Goal: Information Seeking & Learning: Check status

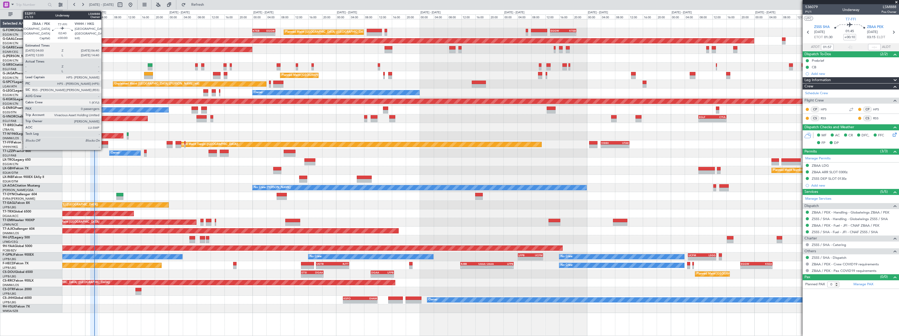
click at [104, 143] on div at bounding box center [103, 143] width 9 height 4
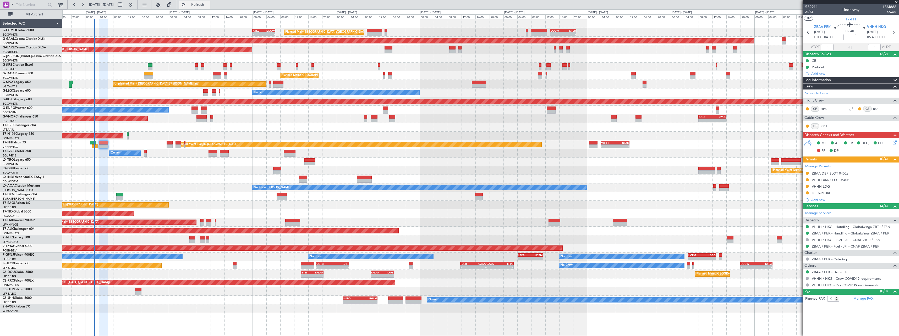
click at [210, 2] on button "Refresh" at bounding box center [194, 5] width 31 height 8
click at [819, 193] on div "DEPARTURE" at bounding box center [820, 193] width 19 height 4
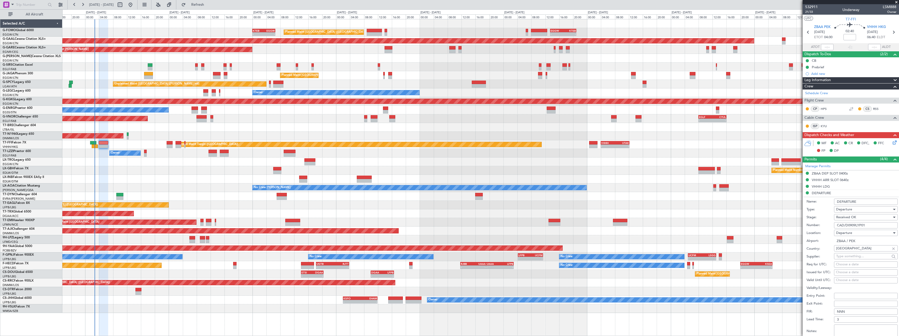
drag, startPoint x: 860, startPoint y: 226, endPoint x: 795, endPoint y: 219, distance: 65.3
click at [780, 222] on fb-app "08 Sep 2025 - 18 Sep 2025 Refresh Quick Links All Aircraft Planned Maint London…" at bounding box center [449, 170] width 899 height 332
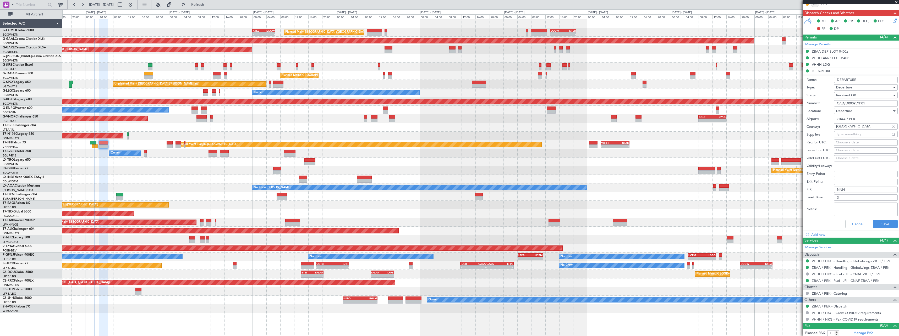
scroll to position [123, 0]
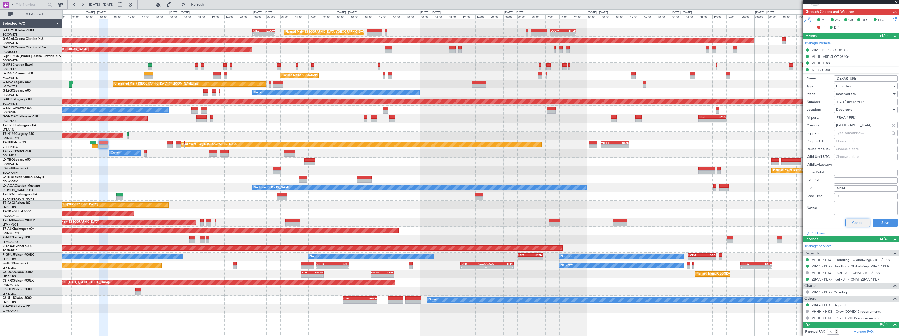
click at [859, 224] on button "Cancel" at bounding box center [857, 223] width 25 height 8
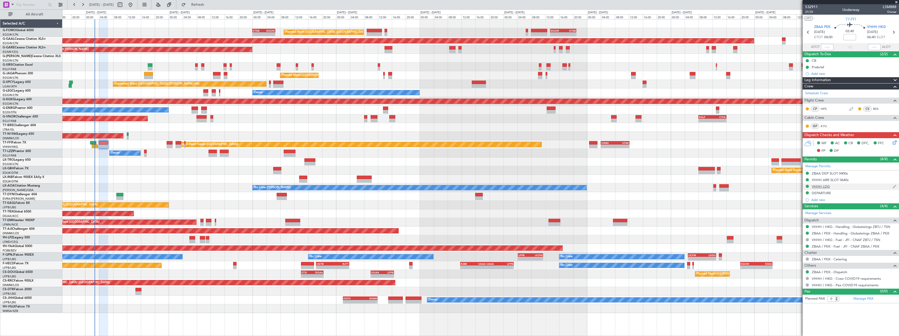
drag, startPoint x: 828, startPoint y: 187, endPoint x: 839, endPoint y: 189, distance: 10.7
click at [828, 187] on div "VHHH LDG" at bounding box center [820, 186] width 18 height 4
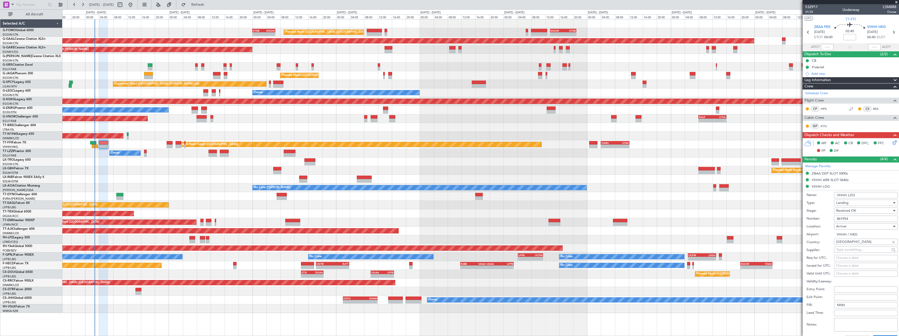
drag, startPoint x: 860, startPoint y: 218, endPoint x: 817, endPoint y: 217, distance: 43.0
click at [817, 217] on div "Number: 861954" at bounding box center [851, 219] width 91 height 8
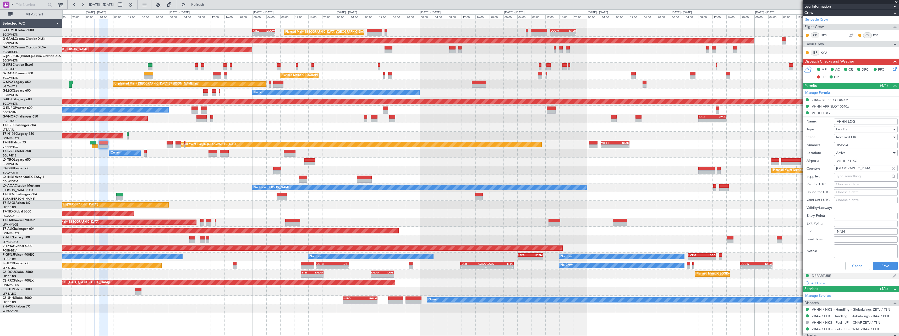
scroll to position [123, 0]
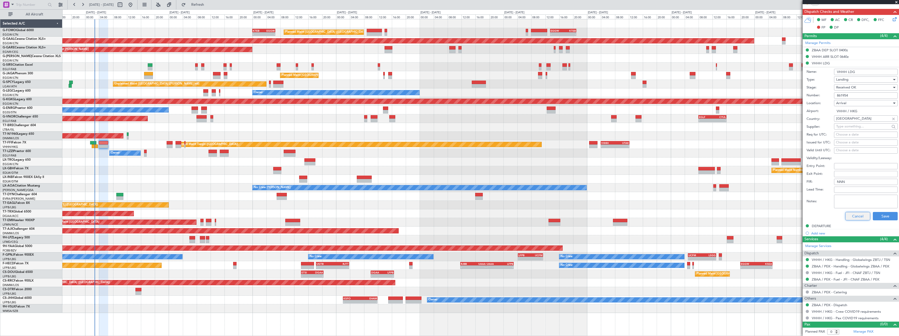
click at [856, 216] on button "Cancel" at bounding box center [857, 216] width 25 height 8
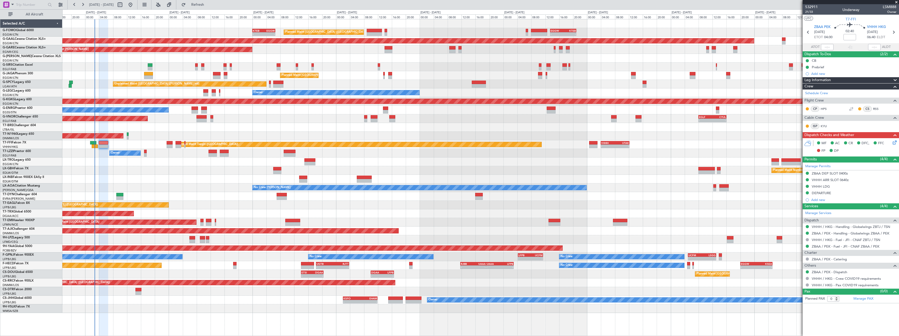
scroll to position [0, 0]
click at [843, 179] on div "VHHH ARR SLOT 0640z" at bounding box center [829, 180] width 37 height 4
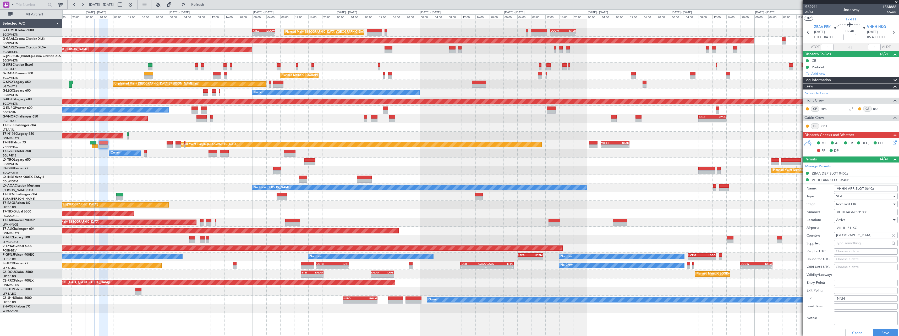
drag, startPoint x: 866, startPoint y: 215, endPoint x: 747, endPoint y: 216, distance: 119.4
click at [747, 216] on fb-app "08 Sep 2025 - 18 Sep 2025 Refresh Quick Links All Aircraft Planned Maint London…" at bounding box center [449, 170] width 899 height 332
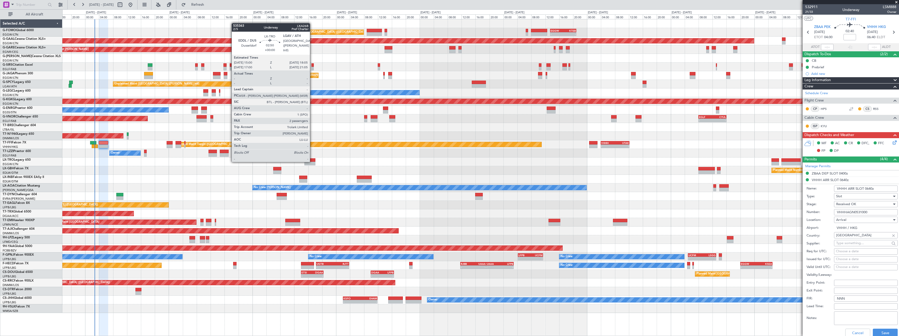
click at [312, 162] on div at bounding box center [309, 160] width 11 height 4
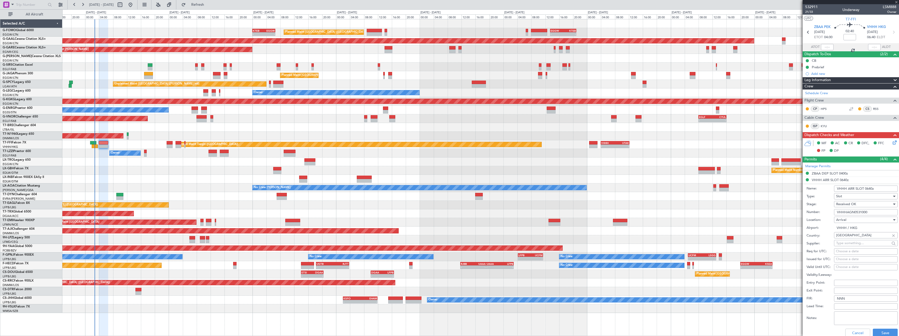
type input "2"
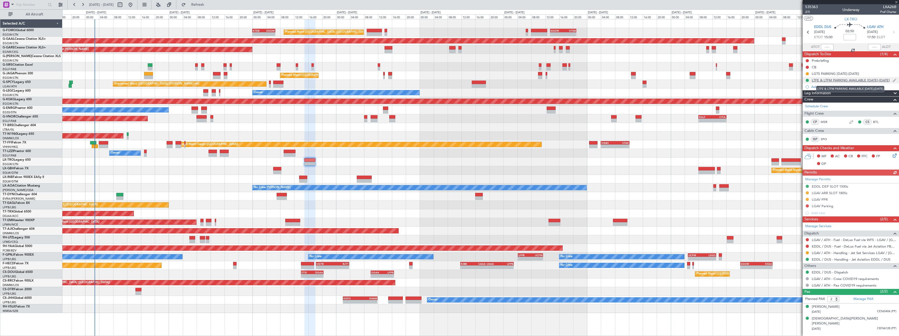
click at [857, 79] on div "LTFE & LTFM PARKING AVAILABLE [DATE]-[DATE]" at bounding box center [850, 80] width 78 height 4
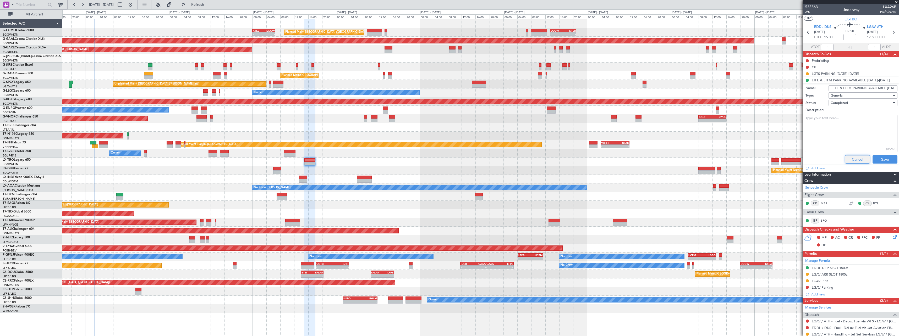
click at [854, 162] on button "Cancel" at bounding box center [857, 159] width 25 height 8
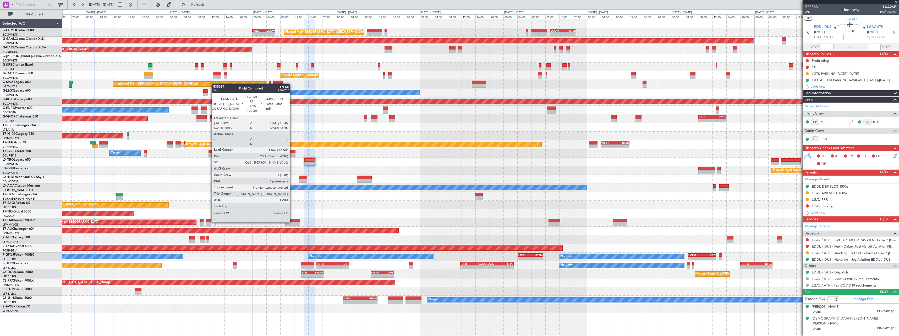
click at [292, 222] on div at bounding box center [292, 221] width 15 height 4
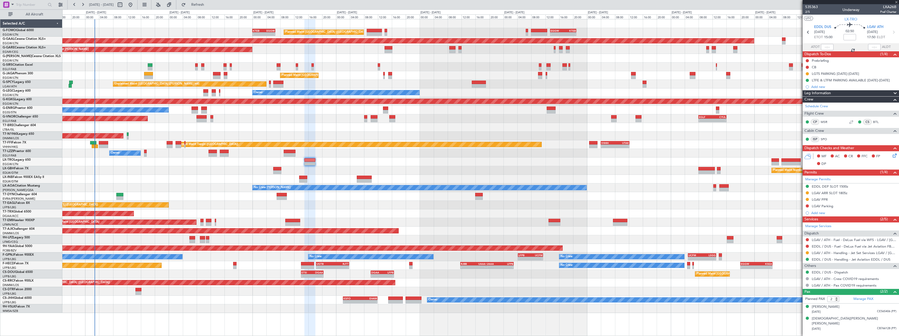
type input "+00:20"
type input "4"
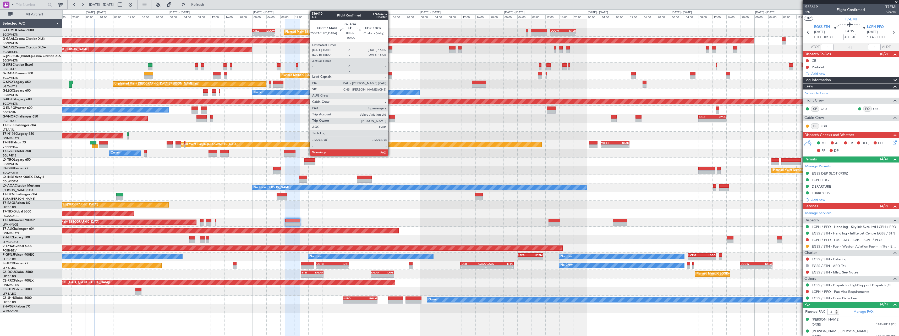
click at [390, 77] on div at bounding box center [390, 77] width 4 height 4
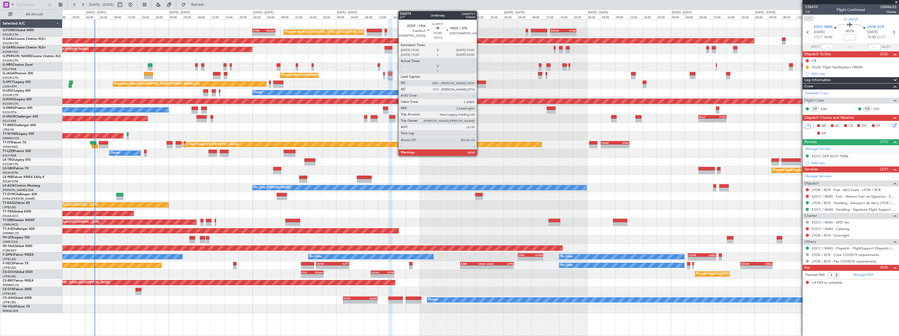
click at [479, 83] on div at bounding box center [479, 83] width 14 height 4
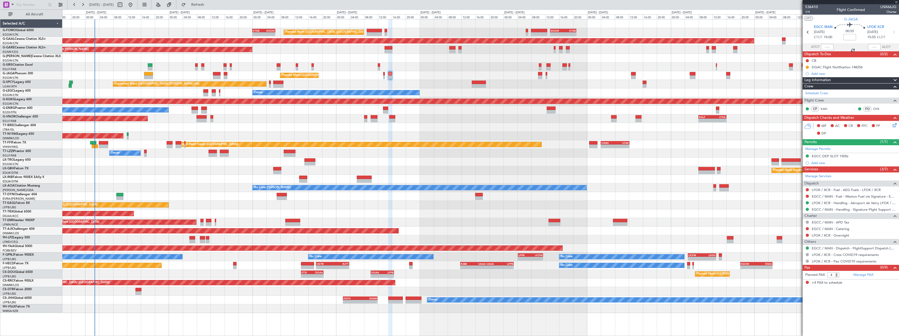
type input "-00:15"
type input "2"
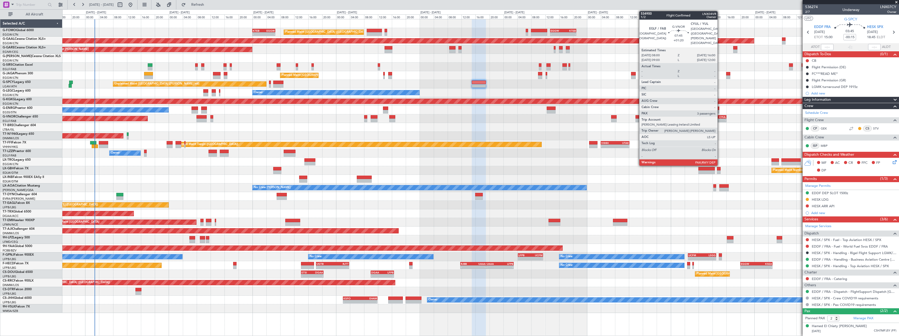
click at [720, 118] on div "EGLF 08:00 Z CYUL 16:00 Z" at bounding box center [712, 117] width 28 height 4
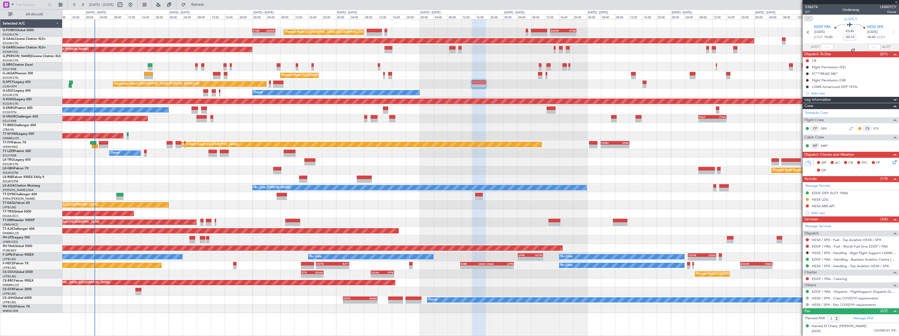
type input "+01:20"
type input "3"
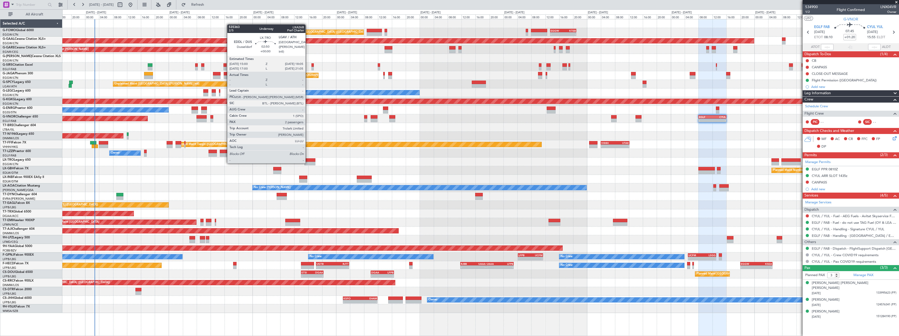
click at [308, 163] on div at bounding box center [309, 164] width 11 height 4
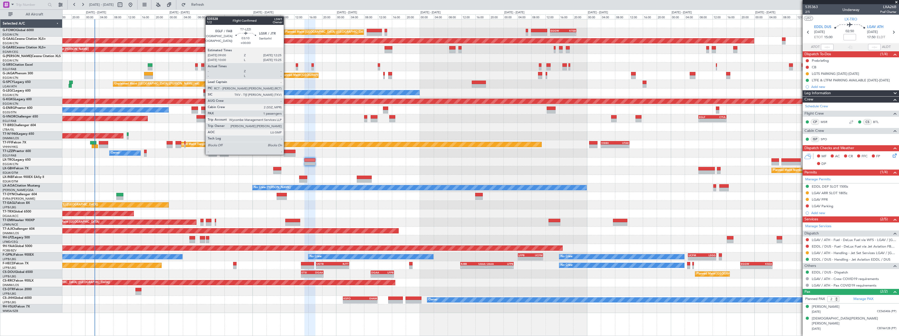
click at [286, 154] on div at bounding box center [290, 155] width 12 height 4
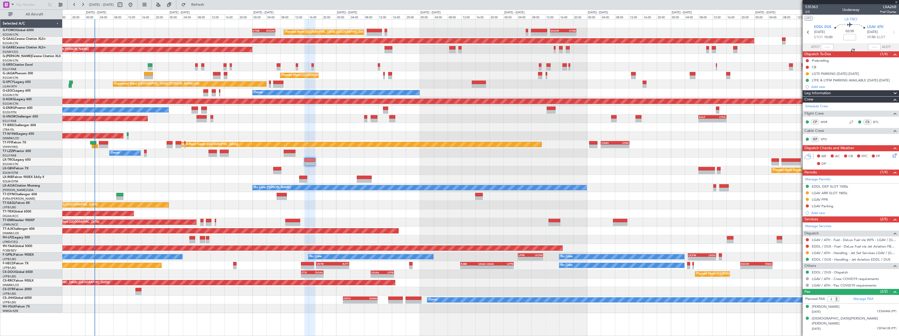
type input "1"
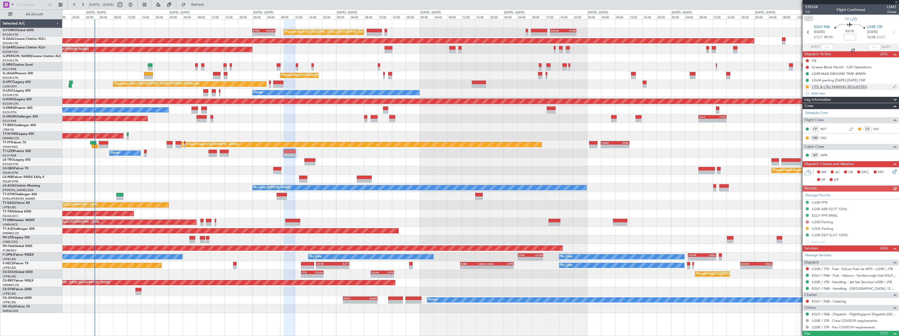
click at [844, 89] on div "LTFE & LTBJ PARKING REQUESTED" at bounding box center [850, 87] width 96 height 7
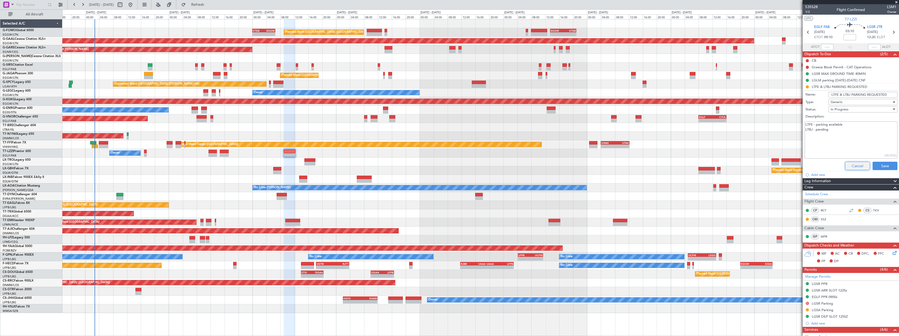
click at [852, 166] on button "Cancel" at bounding box center [857, 166] width 25 height 8
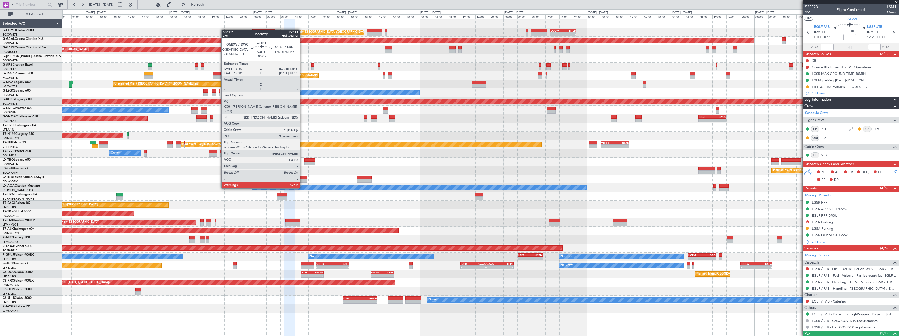
click at [302, 179] on div at bounding box center [303, 178] width 8 height 4
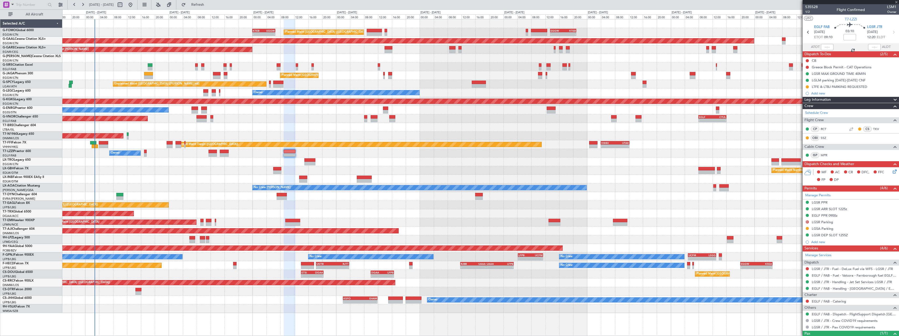
type input "-00:05"
type input "5"
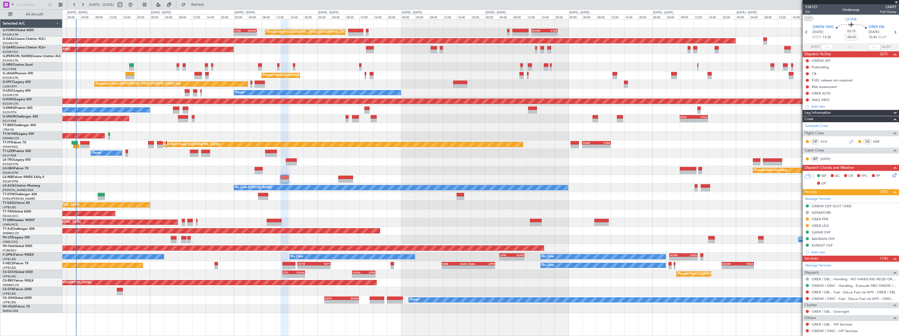
click at [661, 208] on div "Planned Maint London (Luton) - - KTEB 00:00 Z EGGW 06:35 Z - - EGGW 13:30 Z KTE…" at bounding box center [480, 166] width 836 height 294
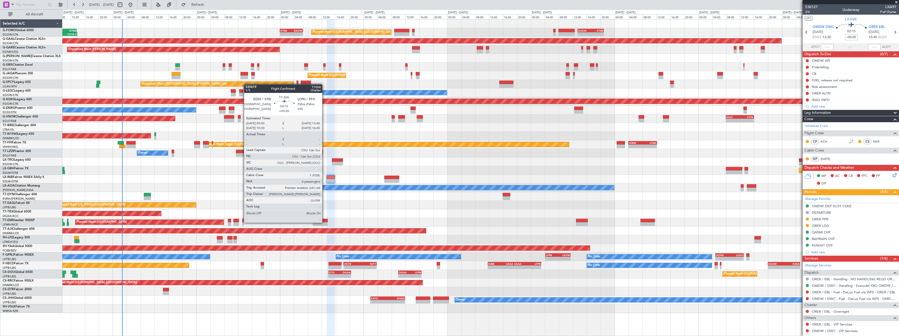
click at [324, 222] on div at bounding box center [320, 224] width 15 height 4
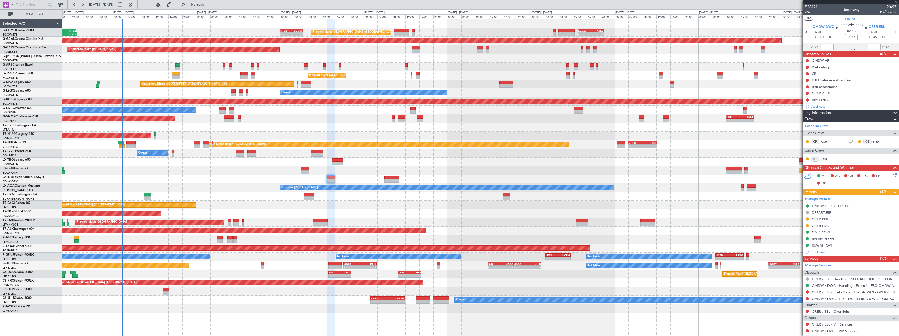
type input "+00:20"
type input "4"
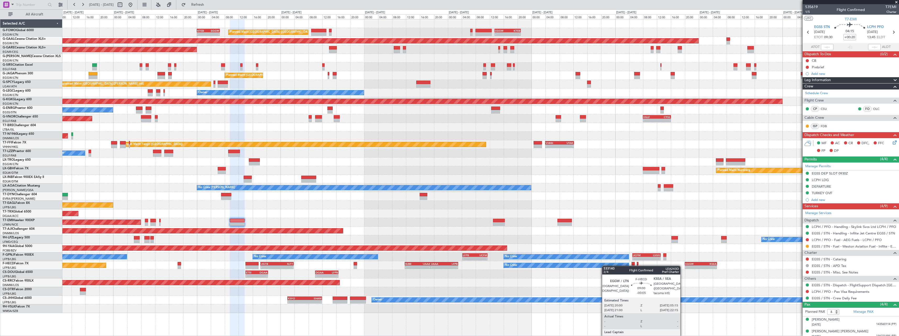
click at [685, 267] on div "- - EGGW 13:30 Z KTEB 20:55 Z Planned Maint London (Luton) - - KTEB 00:00 Z EGG…" at bounding box center [480, 166] width 836 height 294
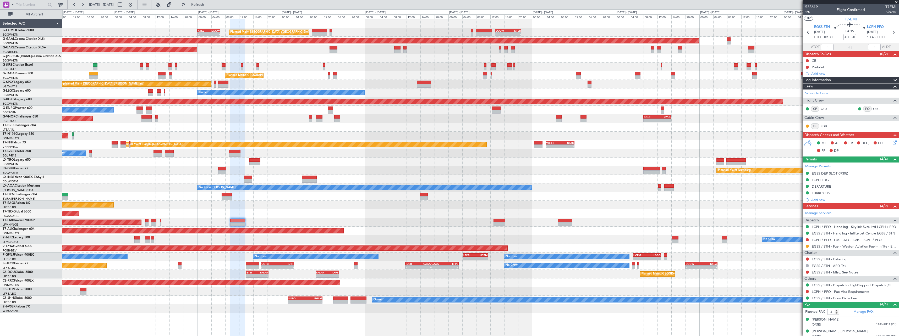
click at [534, 275] on div "Planned Maint Paris (Le Bourget) Planned Maint Paris (Le Bourget) - - DGAA 10:0…" at bounding box center [480, 274] width 836 height 9
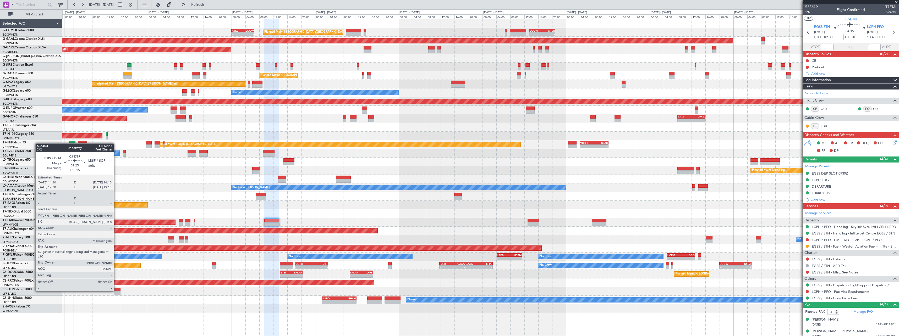
click at [116, 291] on div at bounding box center [117, 290] width 6 height 4
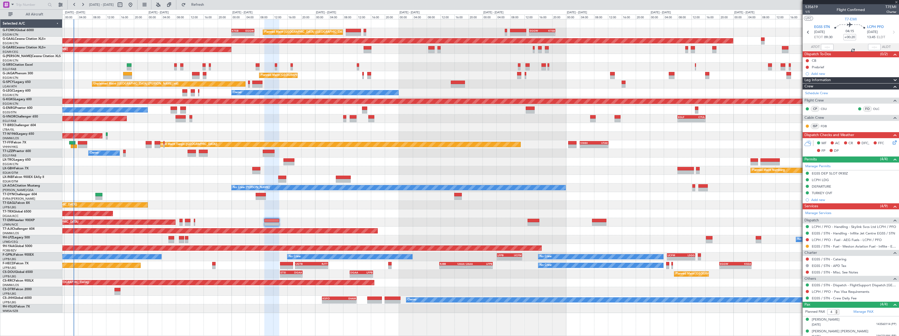
type input "+00:15"
type input "9"
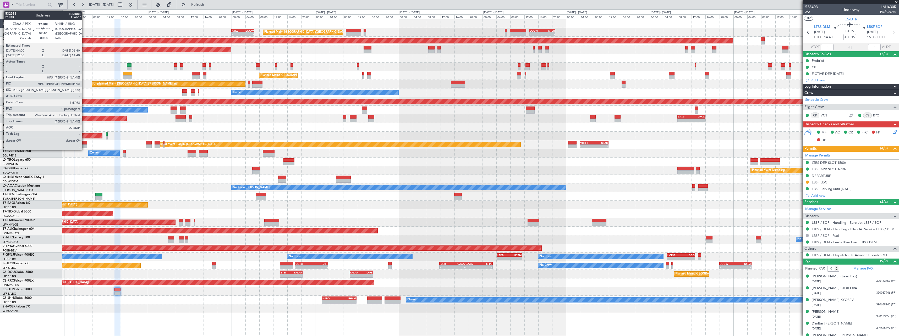
click at [84, 144] on div at bounding box center [82, 143] width 9 height 4
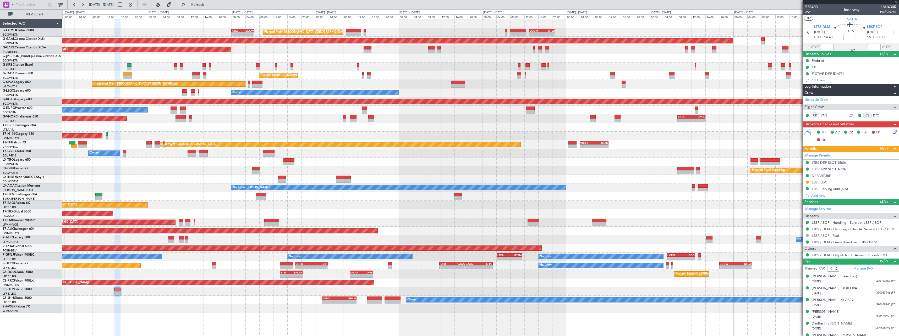
type input "0"
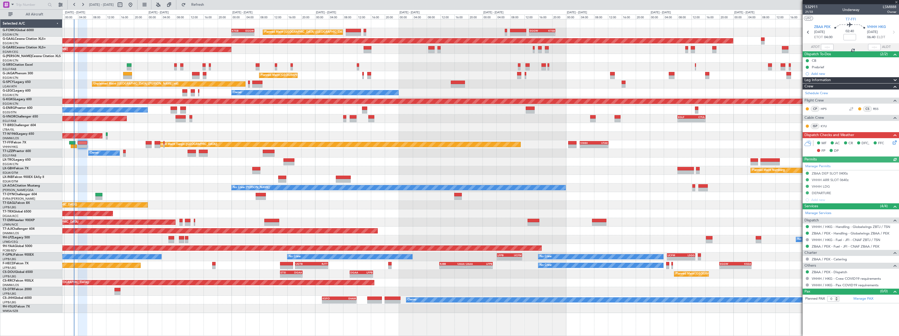
click at [895, 142] on icon at bounding box center [893, 142] width 4 height 4
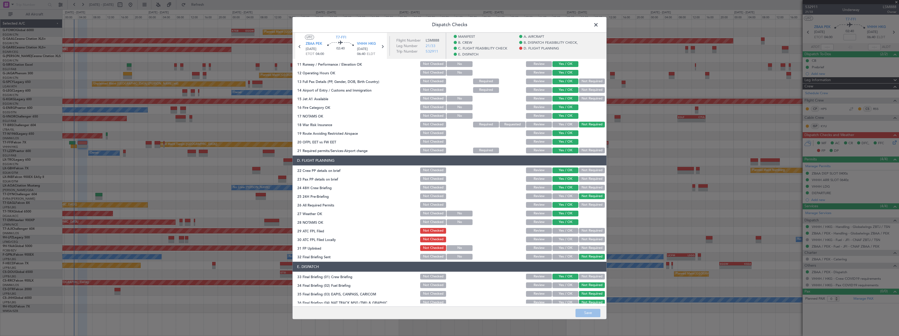
scroll to position [209, 0]
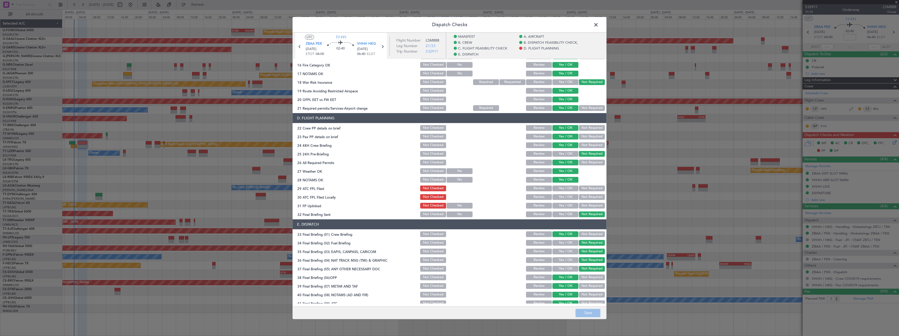
click at [570, 189] on button "Yes / OK" at bounding box center [565, 189] width 26 height 6
click at [570, 197] on button "Yes / OK" at bounding box center [565, 197] width 26 height 6
drag, startPoint x: 538, startPoint y: 197, endPoint x: 542, endPoint y: 198, distance: 4.4
click at [540, 197] on button "Review" at bounding box center [539, 197] width 26 height 6
drag, startPoint x: 585, startPoint y: 205, endPoint x: 583, endPoint y: 209, distance: 4.3
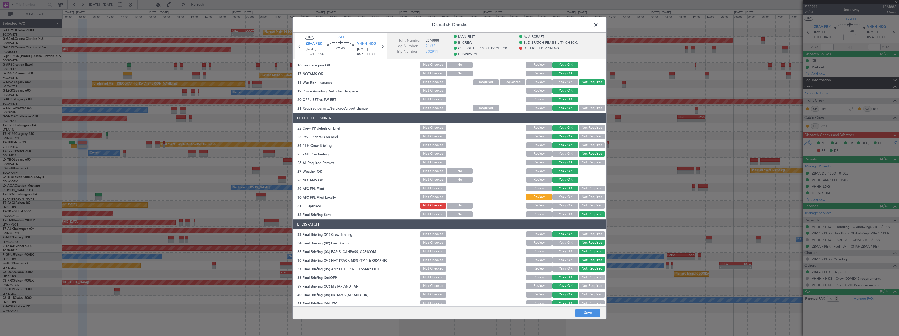
click at [585, 206] on button "Not Required" at bounding box center [592, 206] width 26 height 6
click at [592, 315] on button "Save" at bounding box center [587, 313] width 25 height 8
click at [598, 24] on span at bounding box center [598, 26] width 0 height 10
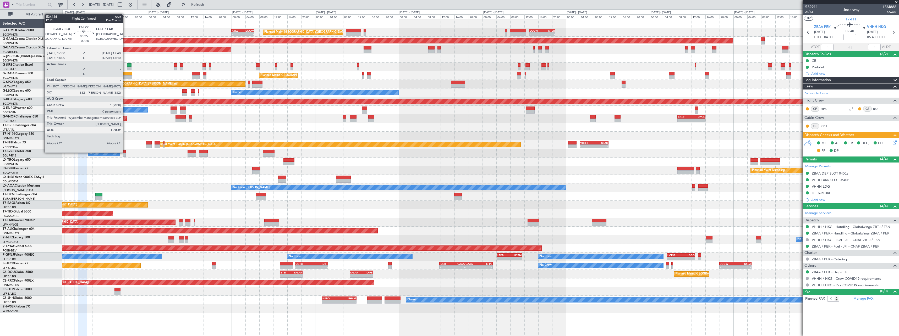
click at [125, 152] on div at bounding box center [124, 152] width 2 height 4
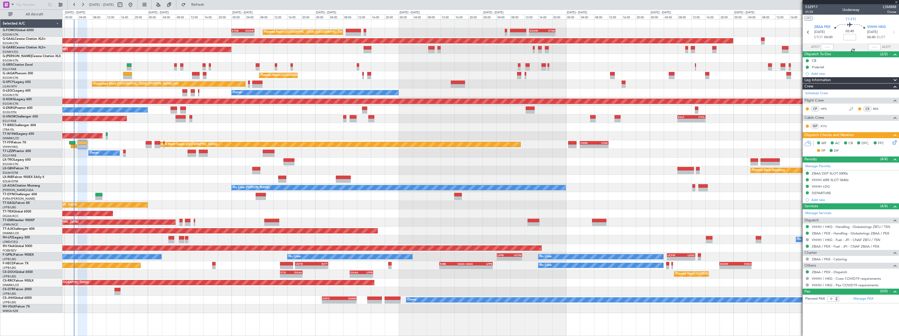
type input "+00:20"
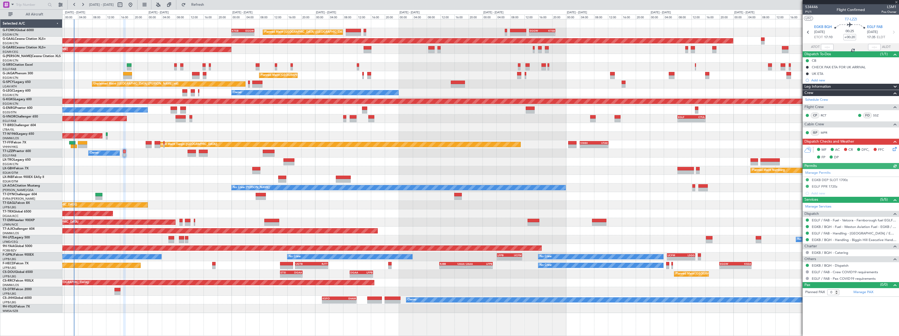
click at [893, 149] on icon at bounding box center [893, 148] width 4 height 4
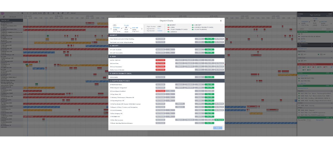
scroll to position [0, 0]
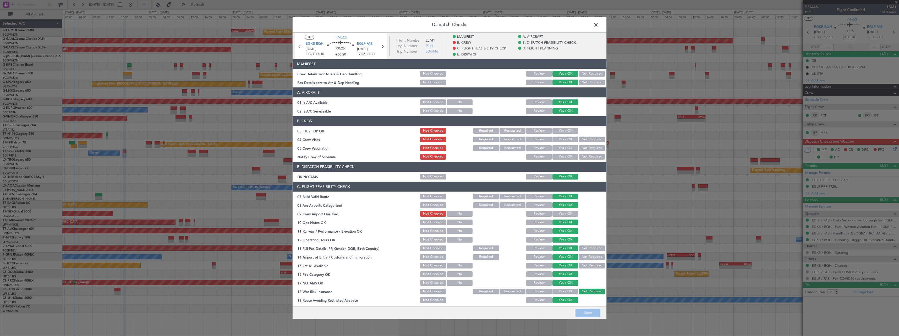
click at [598, 25] on span at bounding box center [598, 26] width 0 height 10
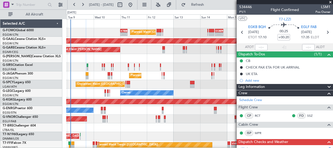
click at [332, 2] on span at bounding box center [330, 2] width 5 height 5
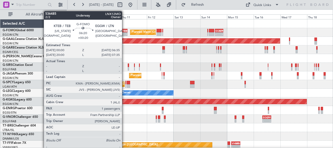
click at [124, 30] on div "EGGW" at bounding box center [125, 30] width 3 height 3
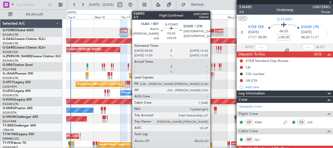
click at [213, 32] on div at bounding box center [211, 34] width 5 height 4
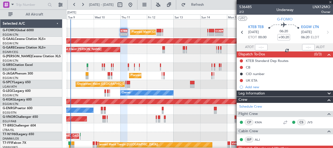
type input "+00:05"
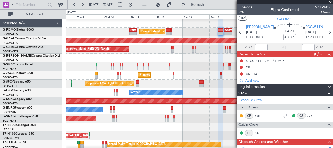
scroll to position [2, 0]
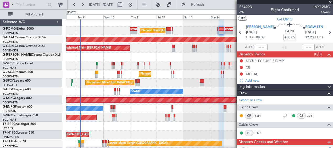
click at [331, 2] on span at bounding box center [330, 2] width 5 height 5
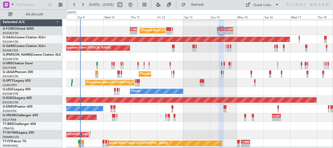
type input "0"
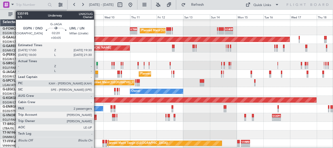
click at [97, 73] on div at bounding box center [96, 72] width 3 height 4
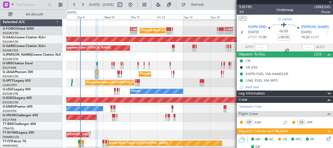
click at [326, 93] on span at bounding box center [329, 93] width 6 height 6
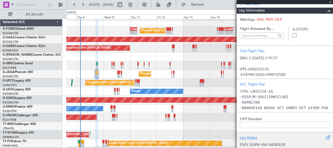
scroll to position [131, 0]
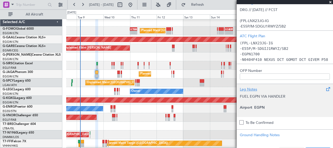
click at [253, 87] on div "Leg Notes" at bounding box center [285, 88] width 90 height 5
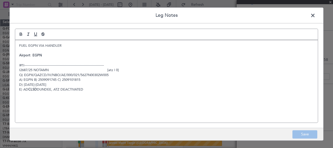
click at [316, 15] on span at bounding box center [316, 17] width 0 height 10
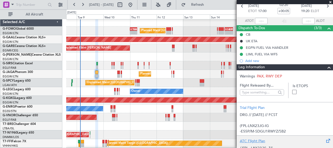
scroll to position [26, 0]
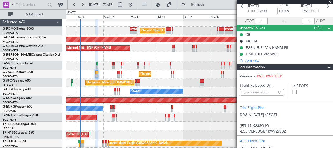
click at [326, 68] on span at bounding box center [329, 67] width 6 height 6
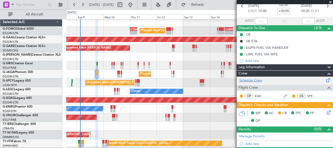
scroll to position [0, 0]
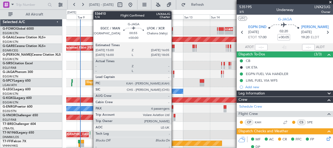
click at [174, 74] on div at bounding box center [173, 72] width 1 height 4
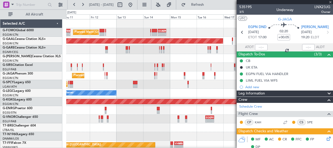
type input "4"
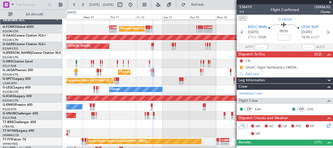
scroll to position [7, 0]
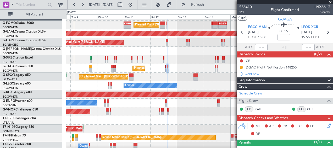
click at [153, 78] on div "Unplanned Maint [GEOGRAPHIC_DATA] ([PERSON_NAME] Intl)" at bounding box center [199, 77] width 267 height 9
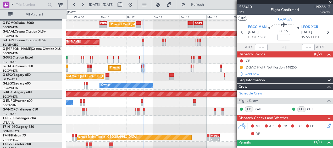
scroll to position [8, 0]
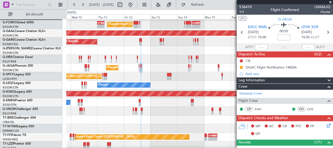
click at [159, 77] on div "Unplanned Maint [GEOGRAPHIC_DATA] ([PERSON_NAME] Intl)" at bounding box center [199, 76] width 267 height 9
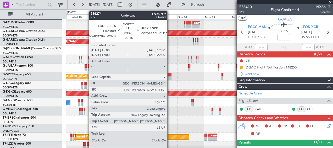
click at [170, 75] on div at bounding box center [169, 75] width 4 height 4
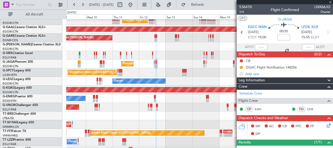
type input "-00:15"
type input "2"
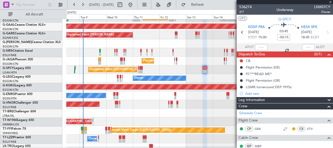
scroll to position [15, 0]
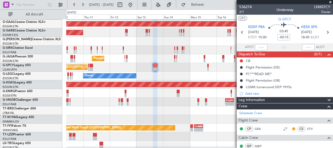
click at [93, 100] on div "- - EGLF 08:00 Z CYUL 16:00 Z - - CYUL 10:30 Z EGLF 16:45 Z Planned Maint Londo…" at bounding box center [199, 101] width 267 height 9
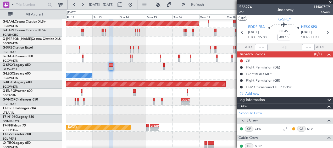
scroll to position [18, 0]
click at [116, 101] on div "- - EGLF 08:00 Z CYUL 16:00 Z - - CYUL 10:30 Z EGLF 16:45 Z Planned Maint Londo…" at bounding box center [199, 101] width 267 height 9
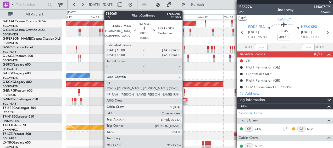
click at [185, 92] on div at bounding box center [184, 91] width 1 height 4
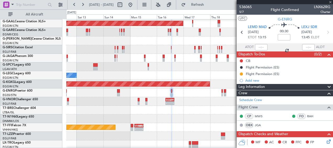
scroll to position [18, 0]
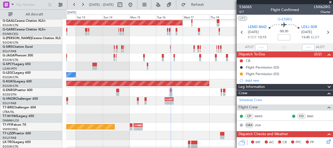
click at [197, 92] on div at bounding box center [199, 92] width 267 height 9
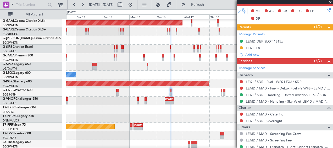
scroll to position [196, 0]
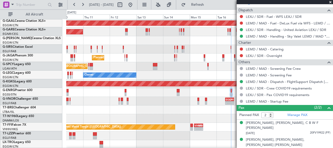
click at [228, 116] on div "Unplanned Maint [GEOGRAPHIC_DATA] ([GEOGRAPHIC_DATA])" at bounding box center [199, 118] width 267 height 9
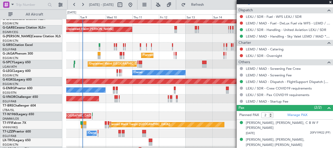
click at [162, 112] on div "UAAA 09:00 Z LJLJ 16:15 Z 09:05 Z 16:35 Z" at bounding box center [199, 107] width 267 height 9
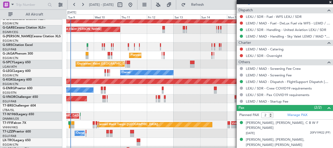
scroll to position [20, 0]
click at [330, 3] on span at bounding box center [330, 2] width 5 height 5
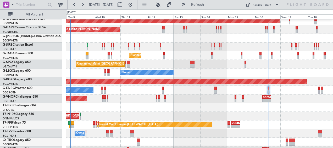
type input "0"
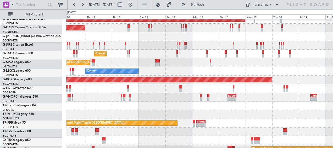
scroll to position [22, 0]
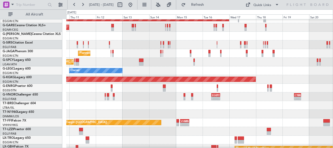
click at [138, 103] on div at bounding box center [199, 105] width 267 height 9
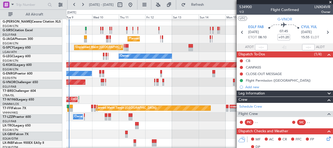
scroll to position [37, 0]
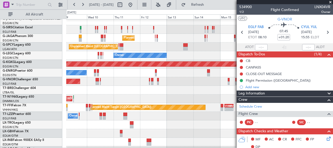
click at [332, 1] on span at bounding box center [330, 2] width 5 height 5
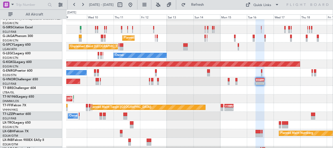
type input "0"
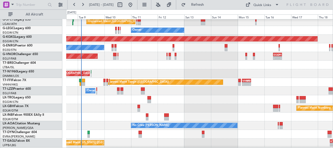
click at [163, 69] on div "Unplanned Maint [GEOGRAPHIC_DATA] ([GEOGRAPHIC_DATA])" at bounding box center [199, 73] width 267 height 9
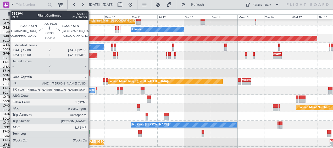
click at [91, 72] on div at bounding box center [91, 71] width 1 height 4
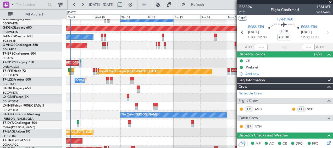
scroll to position [74, 0]
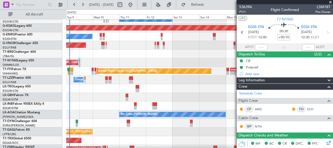
click at [97, 97] on div "Planned Maint Nurnberg" at bounding box center [199, 97] width 267 height 9
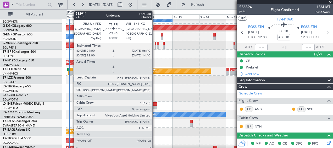
click at [71, 72] on div at bounding box center [71, 73] width 3 height 4
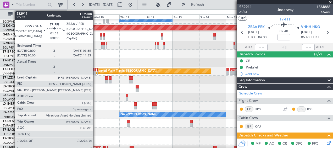
click at [96, 71] on div at bounding box center [96, 73] width 2 height 4
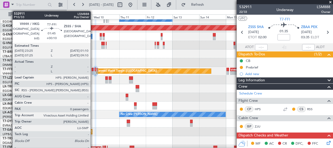
click at [93, 70] on div at bounding box center [93, 70] width 2 height 4
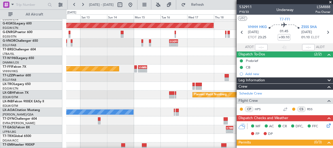
click at [139, 80] on div at bounding box center [199, 77] width 267 height 9
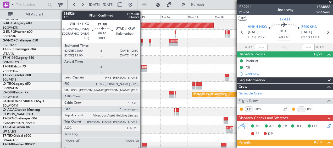
click at [143, 69] on div "-" at bounding box center [145, 70] width 4 height 3
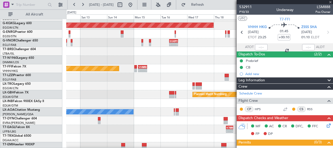
type input "+00:15"
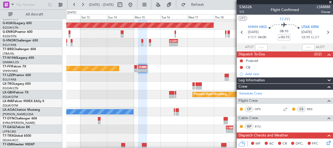
click at [331, 2] on span at bounding box center [330, 2] width 5 height 5
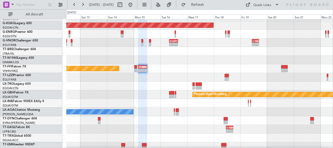
type input "0"
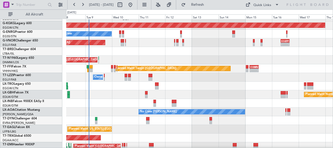
click at [231, 81] on div "Owner CYUL 03:00 Z [PERSON_NAME] 11:10 Z 02:41 Z 10:42 Z 07:15 Z 14:57 Z EGLF 0…" at bounding box center [199, 77] width 267 height 9
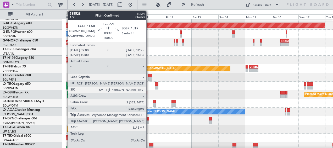
click at [149, 77] on div at bounding box center [150, 79] width 4 height 4
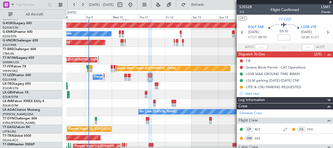
click at [332, 3] on span at bounding box center [330, 2] width 5 height 5
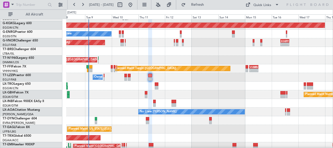
type input "0"
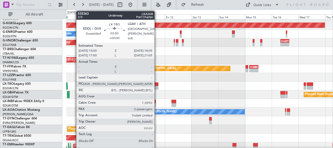
click at [157, 85] on div at bounding box center [157, 84] width 4 height 4
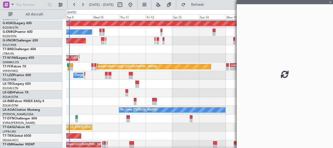
scroll to position [78, 0]
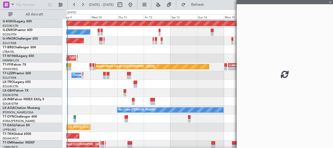
click at [164, 87] on div at bounding box center [199, 84] width 267 height 9
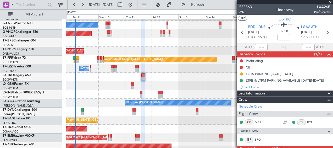
scroll to position [85, 0]
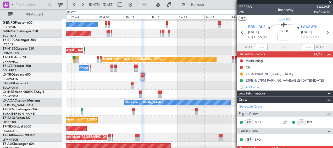
click at [195, 86] on div "Planned Maint Nurnberg Planned Maint [GEOGRAPHIC_DATA] ([GEOGRAPHIC_DATA])" at bounding box center [199, 85] width 267 height 9
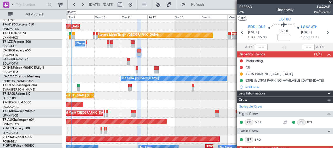
click at [163, 62] on div "Planned Maint Nurnberg" at bounding box center [199, 61] width 267 height 9
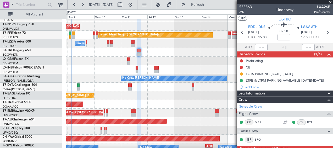
click at [331, 2] on span at bounding box center [330, 2] width 5 height 5
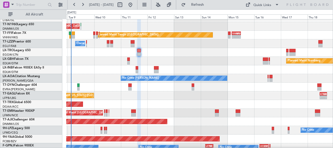
type input "0"
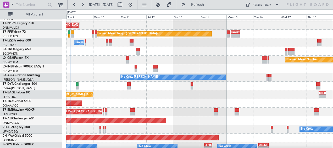
scroll to position [112, 0]
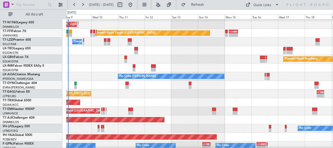
click at [139, 66] on div at bounding box center [199, 67] width 267 height 9
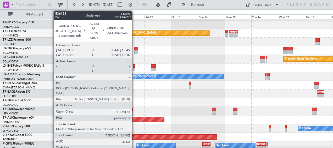
click at [135, 67] on div at bounding box center [134, 66] width 3 height 4
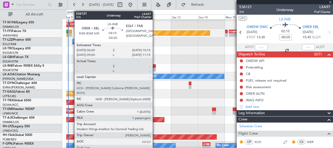
click at [155, 68] on div at bounding box center [153, 70] width 5 height 4
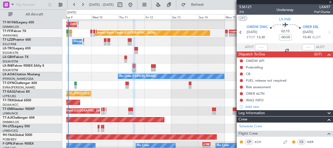
type input "-00:20"
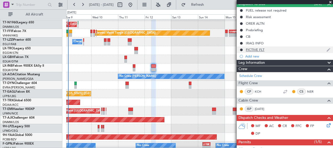
scroll to position [49, 0]
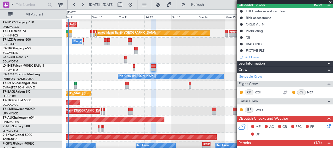
drag, startPoint x: 330, startPoint y: 2, endPoint x: 317, endPoint y: 17, distance: 19.5
click at [330, 3] on span at bounding box center [330, 2] width 5 height 5
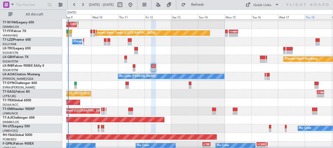
type input "0"
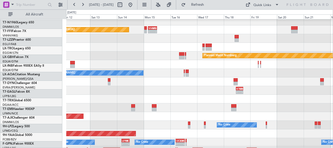
scroll to position [115, 0]
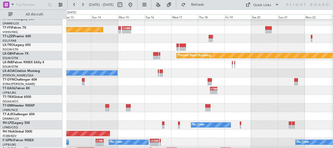
click at [137, 67] on div at bounding box center [199, 64] width 267 height 9
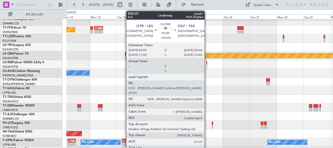
click at [207, 65] on div at bounding box center [206, 66] width 1 height 4
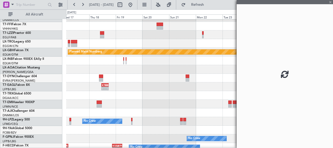
scroll to position [119, 0]
click at [123, 80] on div at bounding box center [199, 78] width 267 height 9
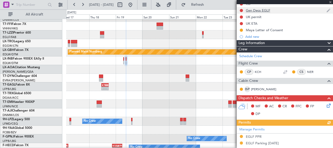
scroll to position [105, 0]
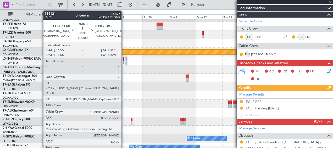
click at [124, 61] on div at bounding box center [123, 62] width 1 height 4
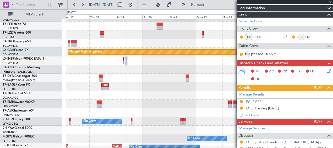
type input "0"
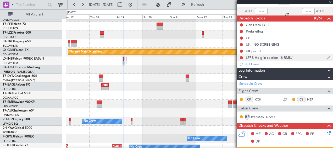
scroll to position [0, 0]
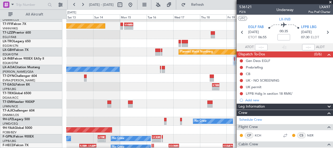
click at [191, 67] on div "No Crew [PERSON_NAME] No Crew Sabadell" at bounding box center [199, 69] width 267 height 9
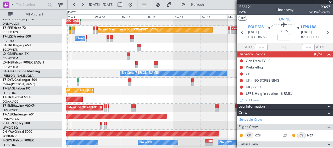
click at [228, 77] on div "No Crew [PERSON_NAME] Planned Maint [GEOGRAPHIC_DATA] ([GEOGRAPHIC_DATA])" at bounding box center [199, 73] width 267 height 9
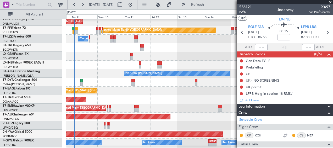
scroll to position [114, 0]
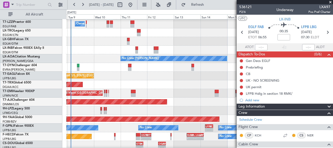
click at [173, 75] on div "- - KTEB 11:15 Z LFPB 17:40 Z Planned Maint [US_STATE] ([GEOGRAPHIC_DATA])" at bounding box center [199, 75] width 267 height 9
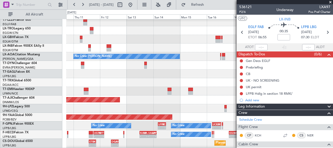
click at [70, 76] on div "- - KTEB 11:15 Z LFPB 17:40 Z Planned Maint [US_STATE] ([GEOGRAPHIC_DATA])" at bounding box center [199, 73] width 267 height 9
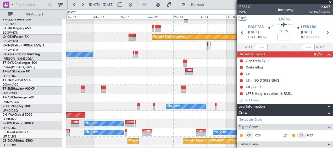
scroll to position [134, 0]
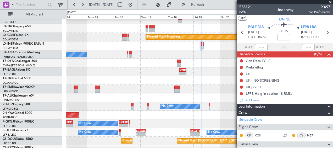
click at [113, 77] on div at bounding box center [199, 80] width 267 height 9
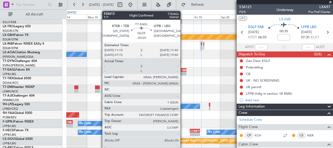
click at [183, 72] on div "-" at bounding box center [184, 73] width 3 height 3
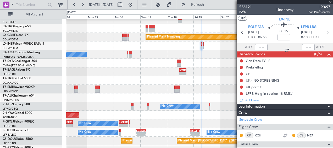
type input "-00:20"
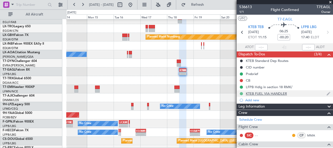
click at [240, 94] on button at bounding box center [241, 93] width 3 height 3
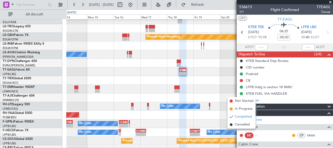
click at [232, 100] on span at bounding box center [231, 100] width 3 height 3
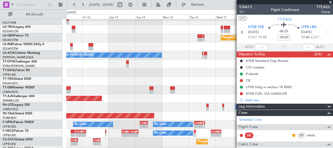
scroll to position [133, 0]
click at [187, 80] on div "Planned Maint [GEOGRAPHIC_DATA] ([GEOGRAPHIC_DATA])" at bounding box center [199, 81] width 267 height 9
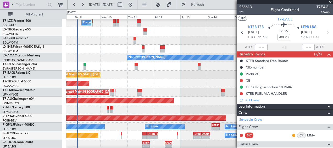
scroll to position [131, 0]
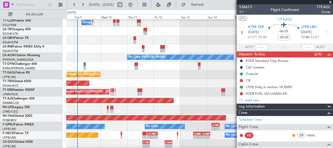
click at [330, 2] on span at bounding box center [330, 2] width 5 height 5
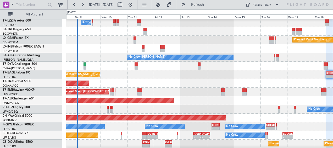
type input "0"
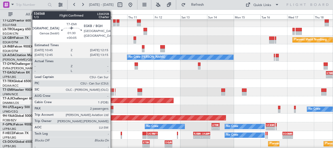
click at [113, 91] on div at bounding box center [113, 90] width 2 height 4
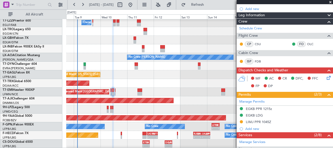
scroll to position [0, 0]
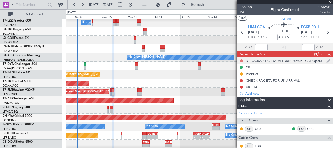
click at [241, 60] on button at bounding box center [241, 60] width 3 height 3
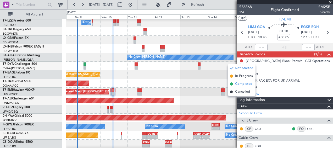
click at [241, 85] on span "Completed" at bounding box center [243, 83] width 17 height 5
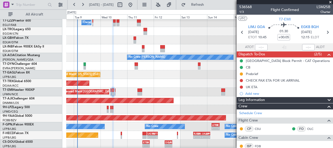
scroll to position [165, 0]
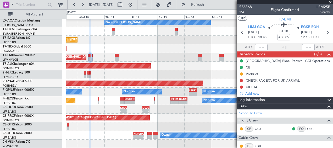
click at [186, 119] on div "Planned Maint [GEOGRAPHIC_DATA] ([GEOGRAPHIC_DATA])" at bounding box center [199, 117] width 267 height 9
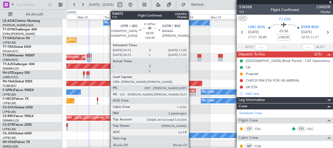
click at [191, 91] on div "LFPB" at bounding box center [189, 90] width 3 height 3
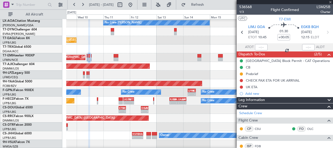
type input "+00:45"
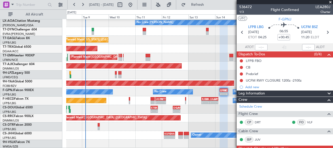
scroll to position [165, 0]
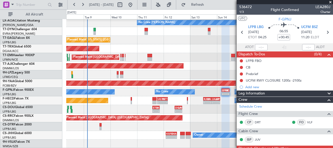
click at [130, 94] on div "No Crew No Crew No Crew - - LFPB 04:15 Z UCFM 11:25 Z - - UCFM 05:00 Z LSGG 13:…" at bounding box center [199, 91] width 267 height 9
click at [331, 2] on span at bounding box center [330, 2] width 5 height 5
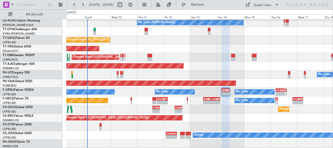
type input "0"
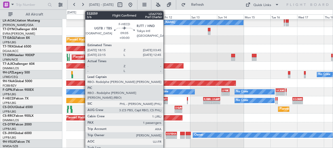
click at [166, 102] on div "-" at bounding box center [164, 102] width 5 height 3
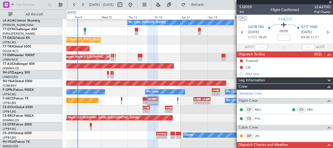
click at [119, 108] on div "Planned Maint [GEOGRAPHIC_DATA] ([GEOGRAPHIC_DATA]) - - ETSI 14:00 Z DGAA 20:25…" at bounding box center [199, 109] width 267 height 9
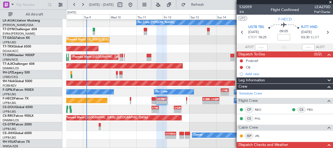
click at [221, 112] on div "No Crew [PERSON_NAME] Planned Maint [GEOGRAPHIC_DATA] ([GEOGRAPHIC_DATA]) No Cr…" at bounding box center [199, 1] width 267 height 294
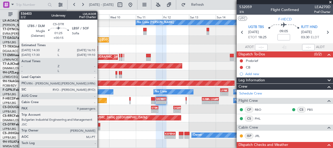
click at [100, 125] on div at bounding box center [99, 125] width 2 height 4
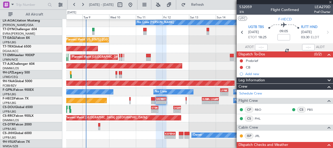
type input "+00:15"
type input "9"
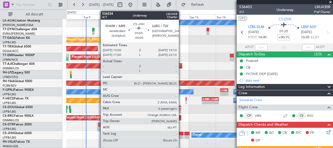
click at [181, 137] on div at bounding box center [181, 137] width 5 height 4
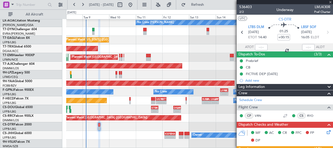
type input "-00:05"
type input "6"
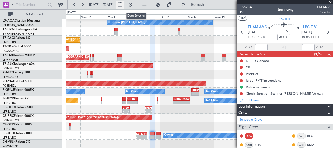
click at [124, 6] on button at bounding box center [120, 5] width 8 height 8
select select "9"
select select "2025"
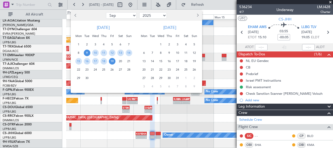
click at [199, 15] on button "Next month" at bounding box center [198, 15] width 6 height 8
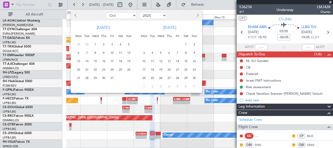
click at [199, 15] on button "Next month" at bounding box center [198, 15] width 6 height 8
click at [145, 77] on span "26" at bounding box center [144, 78] width 7 height 7
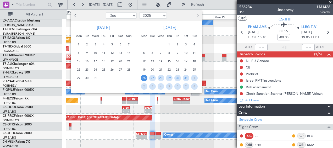
click at [145, 77] on span "26" at bounding box center [144, 78] width 7 height 7
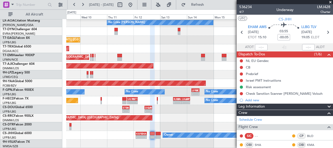
select select "1"
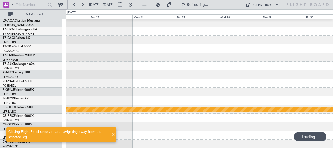
click at [113, 133] on span at bounding box center [113, 134] width 6 height 6
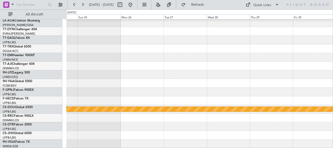
click at [146, 126] on div "Planned Maint London ([GEOGRAPHIC_DATA])" at bounding box center [199, 1] width 267 height 294
click at [124, 5] on button at bounding box center [120, 5] width 8 height 8
select select "2026"
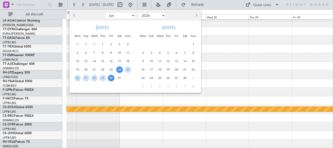
click at [75, 15] on span "Previous month" at bounding box center [74, 15] width 3 height 3
select select "12"
select select "2025"
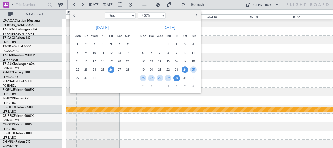
click at [112, 70] on span "26" at bounding box center [111, 69] width 7 height 7
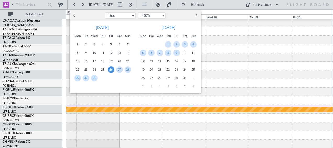
click at [112, 70] on span "26" at bounding box center [111, 69] width 7 height 7
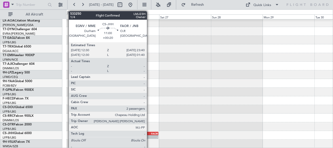
click at [149, 136] on div "-" at bounding box center [152, 136] width 12 height 3
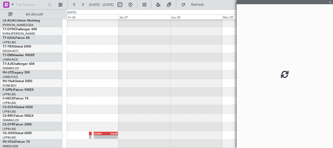
click at [120, 112] on div "- - EGNV 12:30 Z FAOR 23:40 Z" at bounding box center [199, 1] width 267 height 294
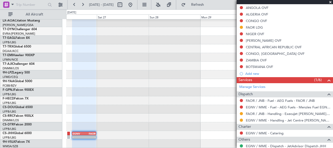
scroll to position [4, 0]
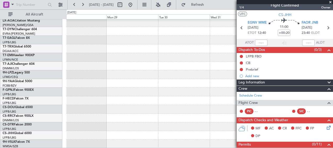
click at [16, 104] on div "- - EGNV 12:30 Z FAOR 23:40 Z Selected A/C G-FOMO Global 6000 EGGW/LTN [GEOGRAP…" at bounding box center [166, 78] width 333 height 138
